Goal: Navigation & Orientation: Find specific page/section

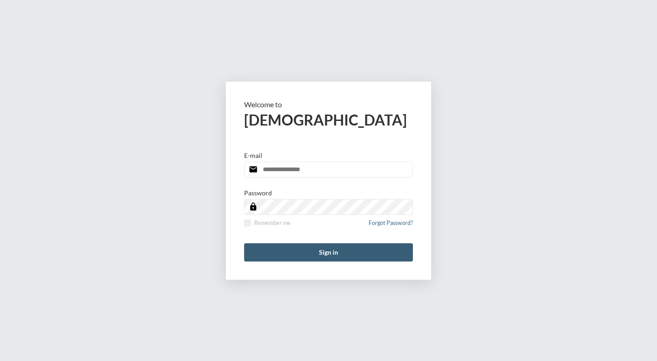
type input "**********"
click at [307, 247] on button "Sign in" at bounding box center [328, 252] width 169 height 18
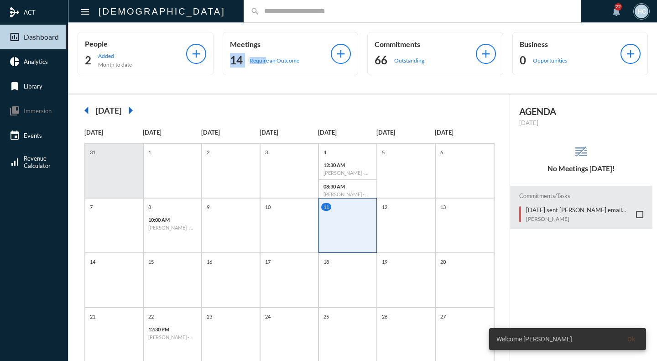
click at [265, 50] on div "Meetings 14 Require an Outcome" at bounding box center [280, 54] width 101 height 28
